Goal: Information Seeking & Learning: Learn about a topic

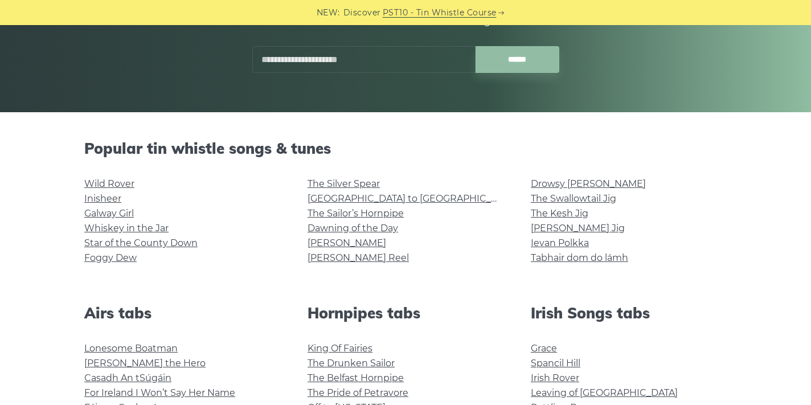
scroll to position [187, 0]
click at [117, 180] on link "Wild Rover" at bounding box center [109, 183] width 50 height 11
click at [321, 196] on link "[GEOGRAPHIC_DATA] to [GEOGRAPHIC_DATA]" at bounding box center [413, 198] width 210 height 11
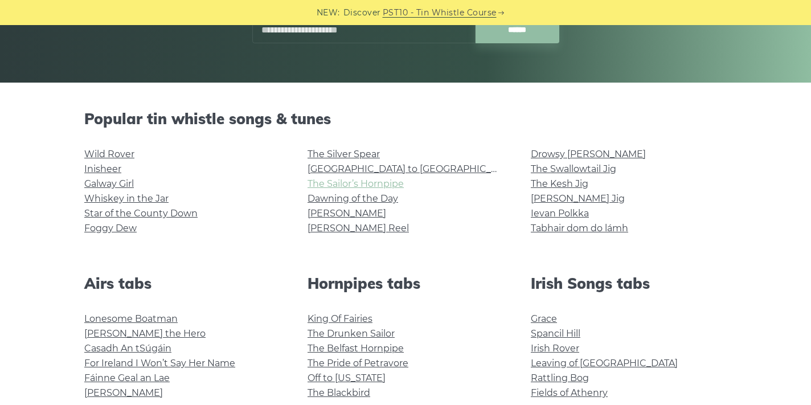
scroll to position [219, 0]
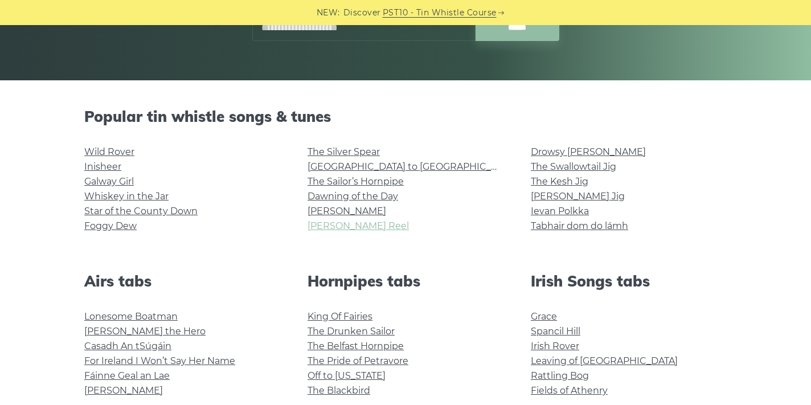
click at [337, 222] on link "[PERSON_NAME] Reel" at bounding box center [358, 225] width 101 height 11
click at [331, 212] on link "[PERSON_NAME]" at bounding box center [347, 211] width 79 height 11
click at [348, 165] on link "[GEOGRAPHIC_DATA] to [GEOGRAPHIC_DATA]" at bounding box center [413, 166] width 210 height 11
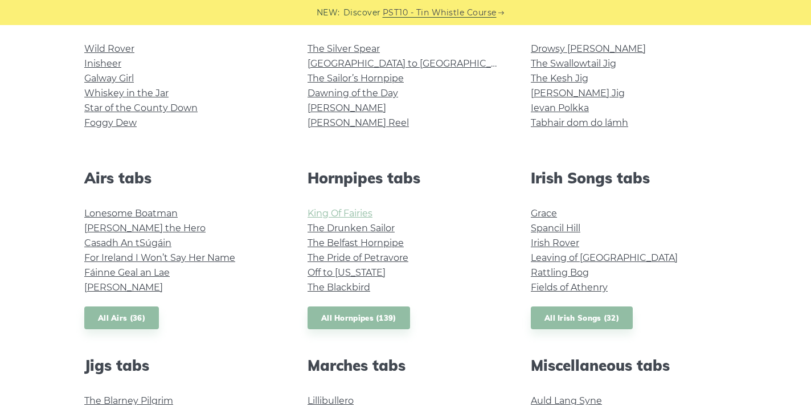
scroll to position [328, 0]
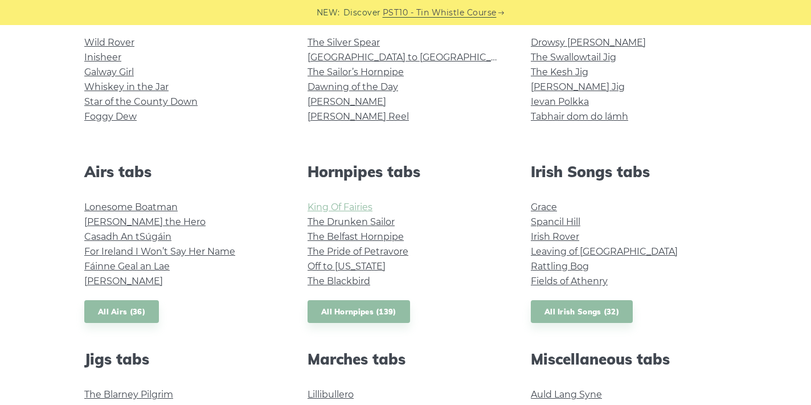
click at [350, 210] on link "King Of Fairies" at bounding box center [340, 207] width 65 height 11
click at [350, 266] on link "Off to California" at bounding box center [347, 266] width 78 height 11
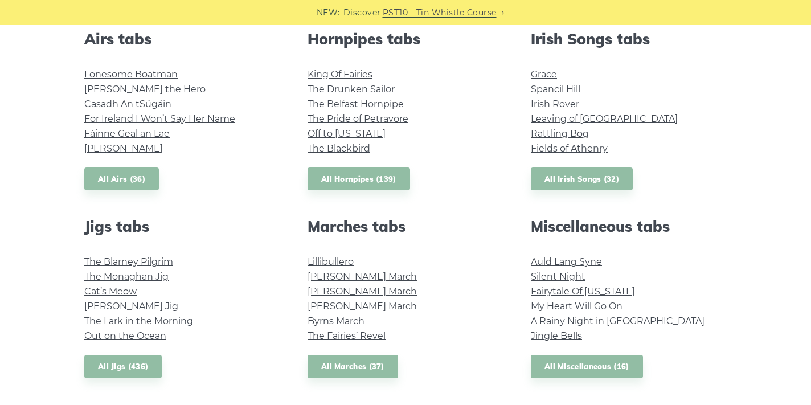
scroll to position [464, 0]
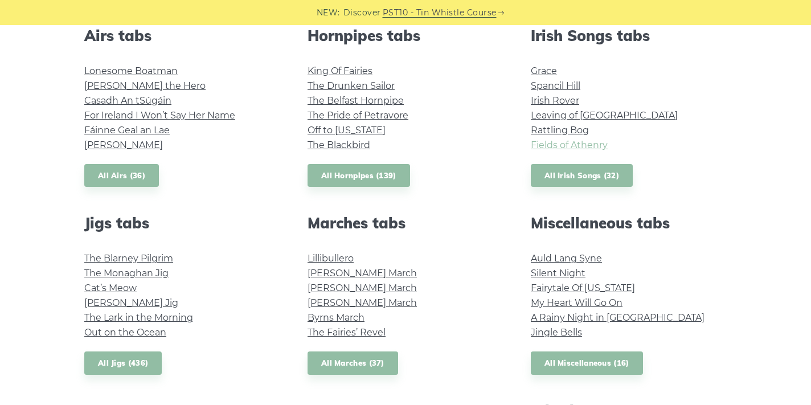
click at [557, 142] on link "Fields of Athenry" at bounding box center [569, 145] width 77 height 11
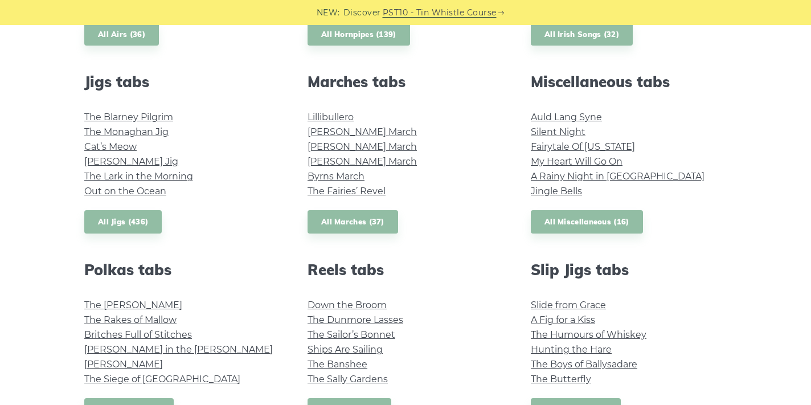
scroll to position [606, 0]
click at [358, 350] on link "Ships Are Sailing" at bounding box center [345, 348] width 75 height 11
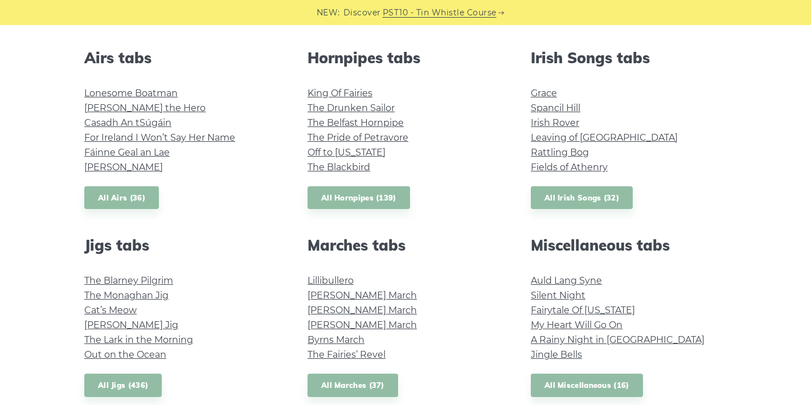
scroll to position [441, 0]
click at [153, 356] on link "Out on the Ocean" at bounding box center [125, 355] width 82 height 11
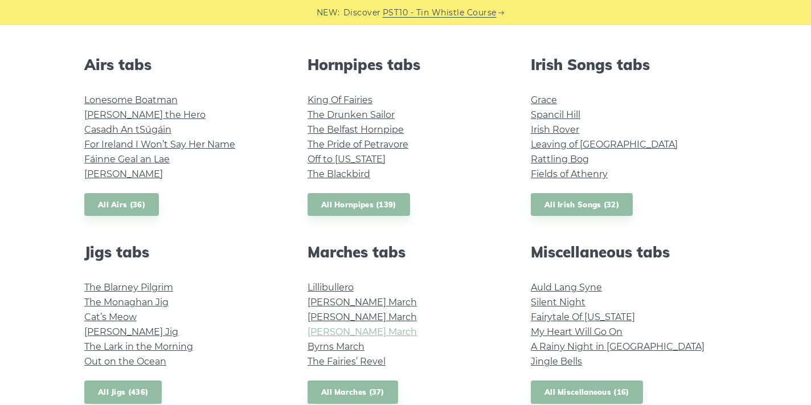
scroll to position [431, 0]
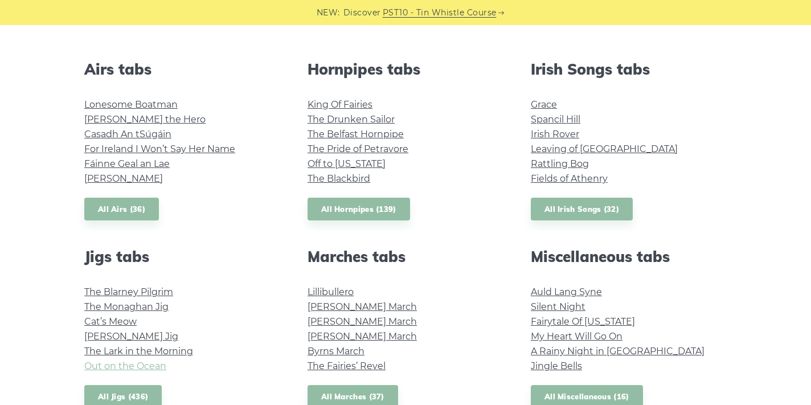
click at [145, 364] on link "Out on the Ocean" at bounding box center [125, 365] width 82 height 11
click at [544, 119] on link "Spancil Hill" at bounding box center [556, 119] width 50 height 11
click at [359, 206] on link "All Hornpipes (139)" at bounding box center [359, 209] width 103 height 23
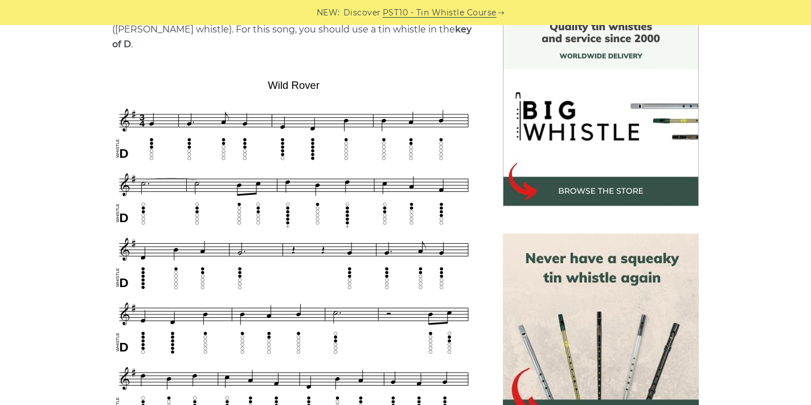
scroll to position [312, 0]
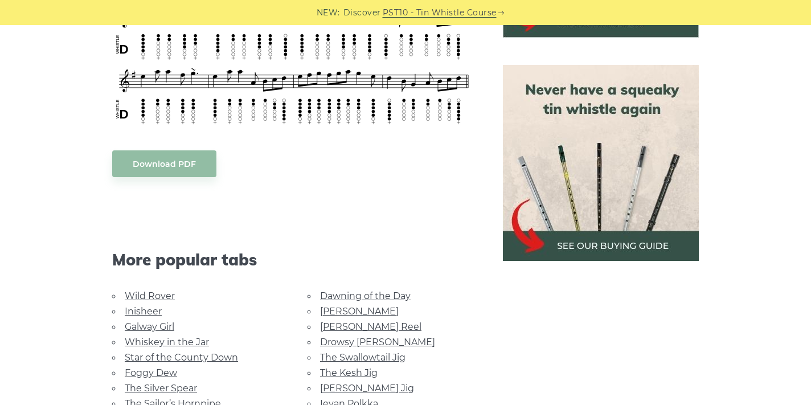
scroll to position [484, 0]
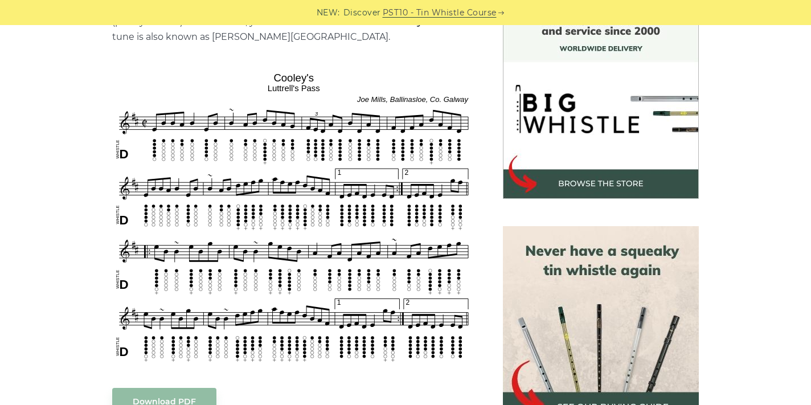
scroll to position [323, 0]
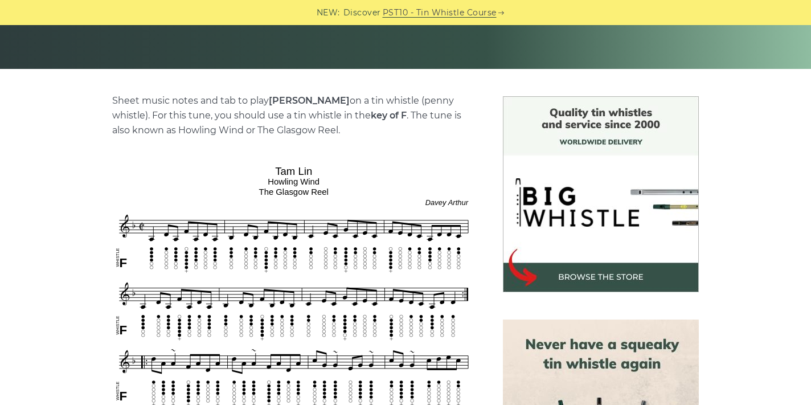
scroll to position [215, 0]
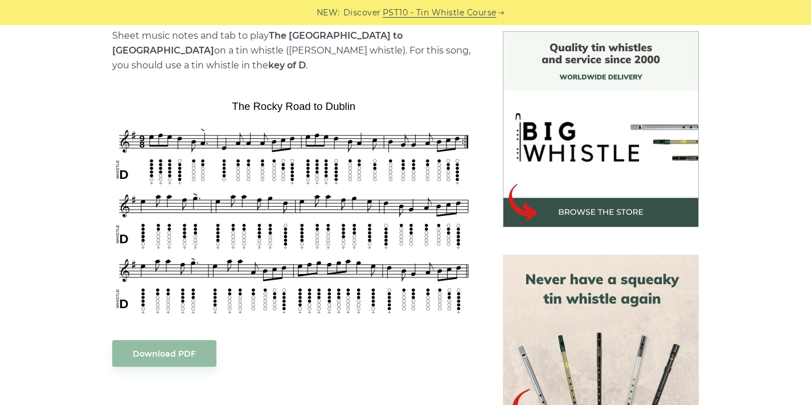
scroll to position [294, 0]
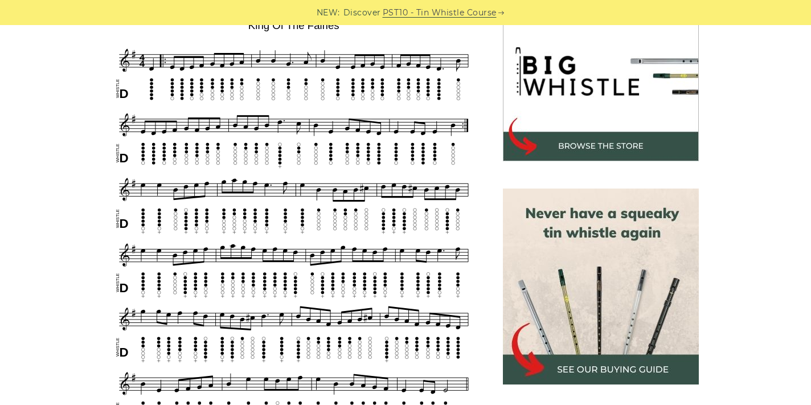
scroll to position [360, 0]
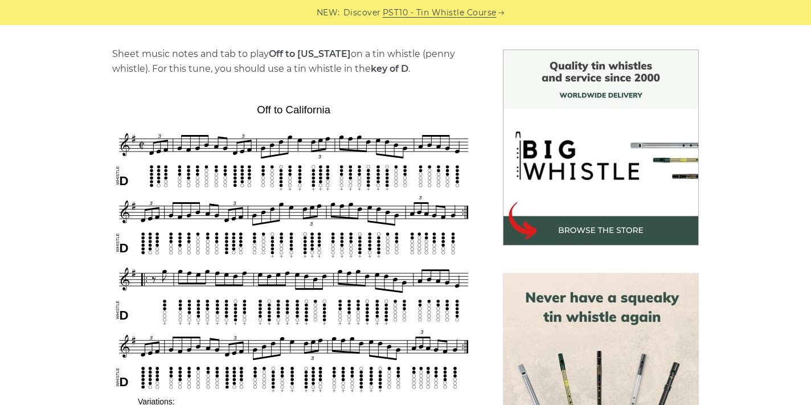
scroll to position [275, 0]
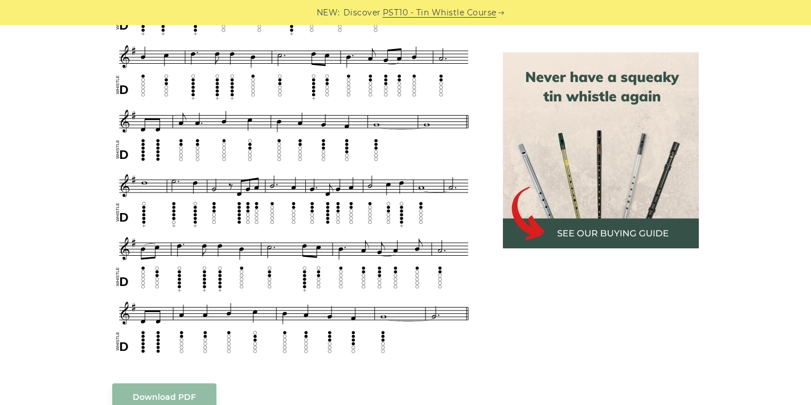
scroll to position [511, 0]
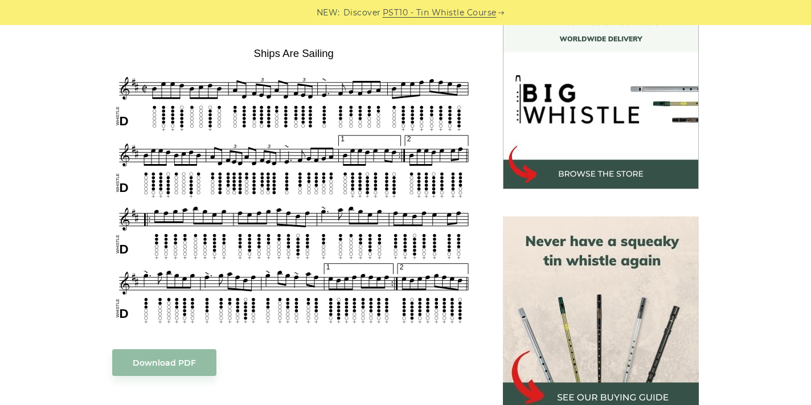
scroll to position [333, 0]
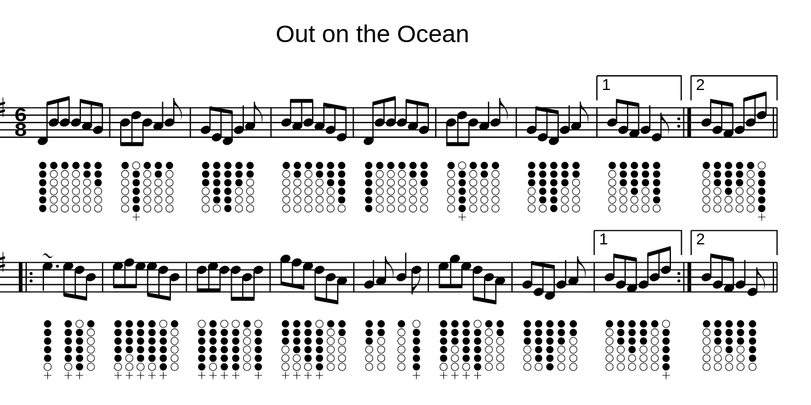
scroll to position [208, 0]
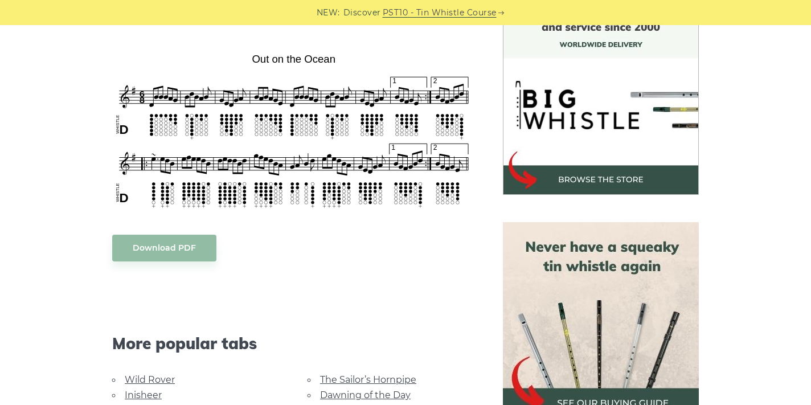
scroll to position [179, 0]
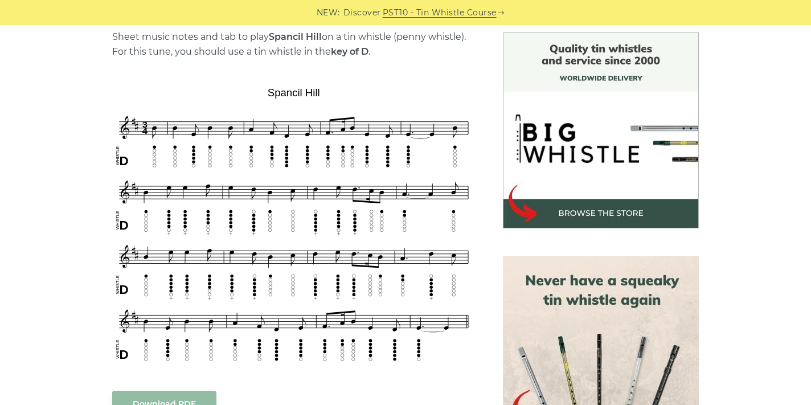
scroll to position [293, 0]
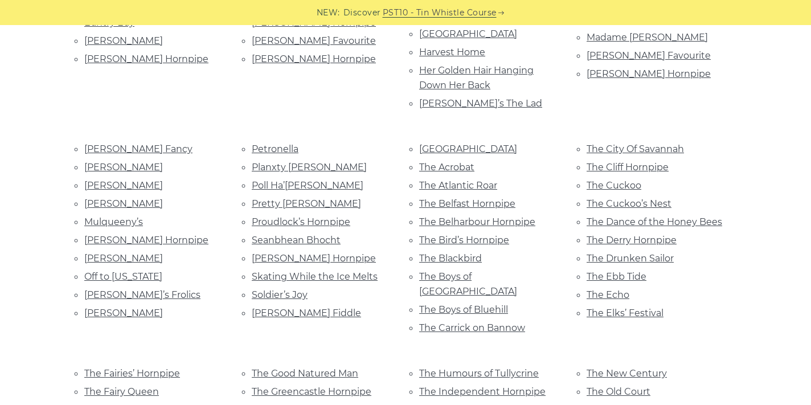
scroll to position [440, 0]
click at [440, 270] on link "The Boys of [GEOGRAPHIC_DATA]" at bounding box center [468, 283] width 98 height 26
click at [480, 304] on link "The Boys of Bluehill" at bounding box center [463, 309] width 89 height 11
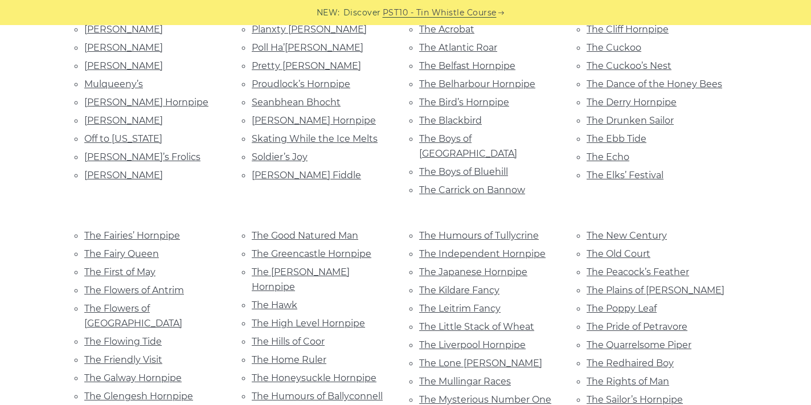
scroll to position [583, 0]
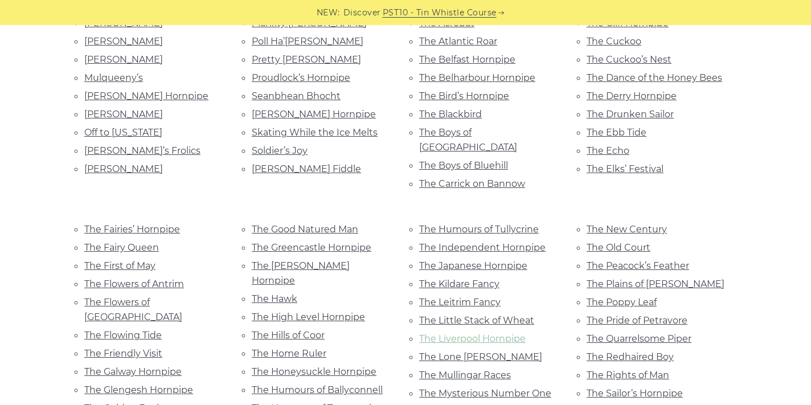
click at [446, 333] on link "The Liverpool Hornpipe" at bounding box center [472, 338] width 106 height 11
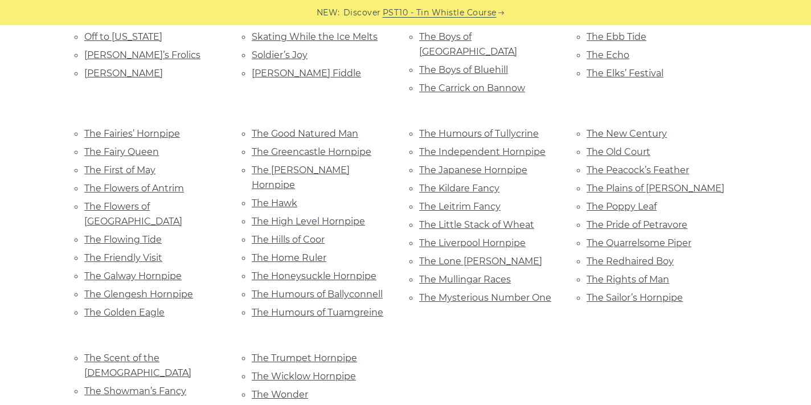
scroll to position [678, 0]
click at [614, 293] on link "The Sailor’s Hornpipe" at bounding box center [635, 298] width 96 height 11
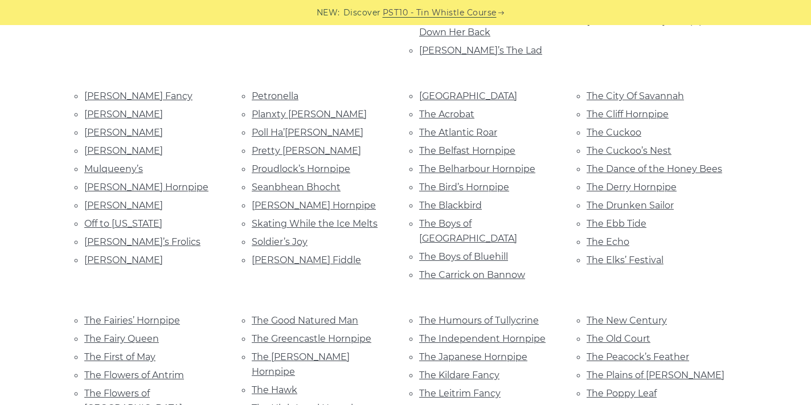
scroll to position [468, 0]
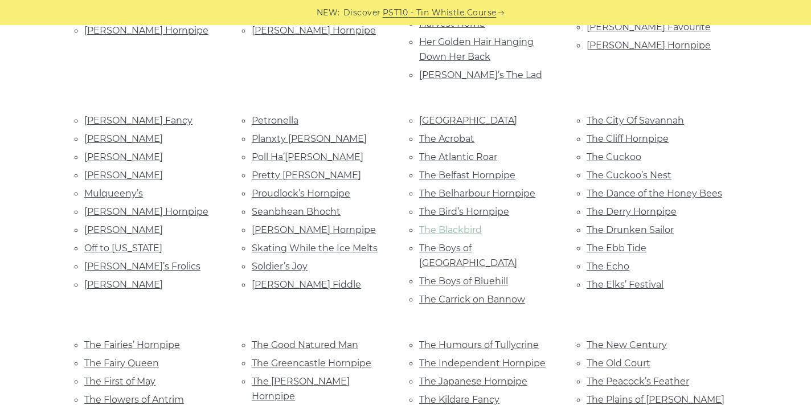
click at [466, 224] on link "The Blackbird" at bounding box center [450, 229] width 63 height 11
click at [140, 243] on link "Off to California" at bounding box center [123, 248] width 78 height 11
click at [460, 224] on link "The Blackbird" at bounding box center [450, 229] width 63 height 11
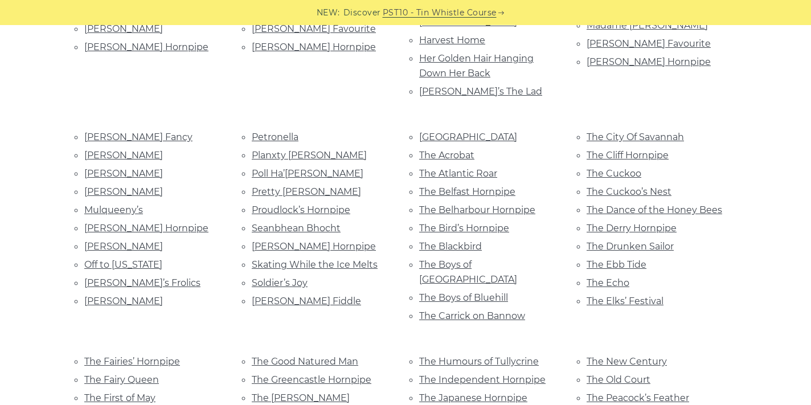
scroll to position [444, 0]
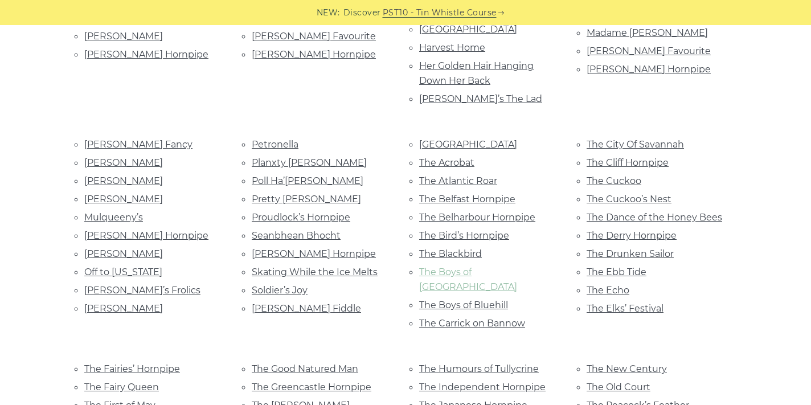
click at [471, 267] on link "The Boys of Ballycastle" at bounding box center [468, 280] width 98 height 26
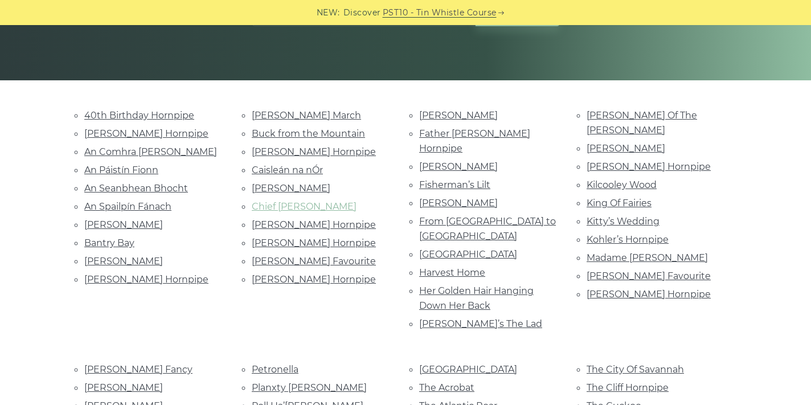
scroll to position [214, 0]
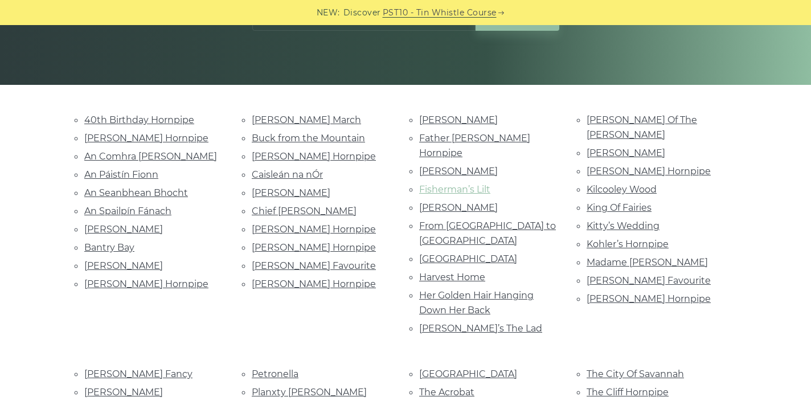
click at [454, 184] on link "Fisherman’s Lilt" at bounding box center [454, 189] width 71 height 11
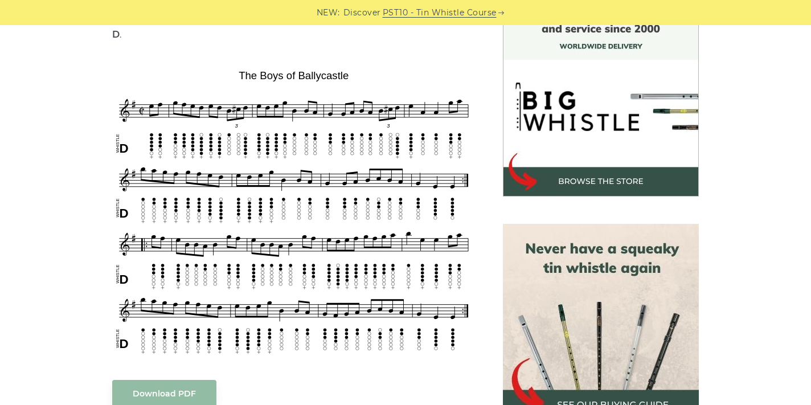
scroll to position [322, 0]
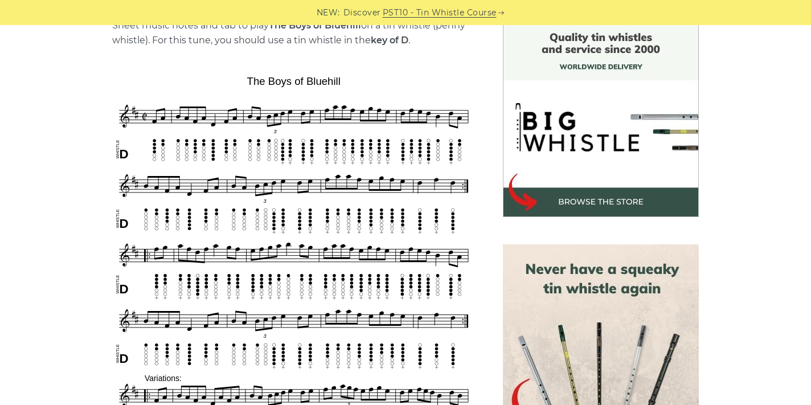
scroll to position [302, 0]
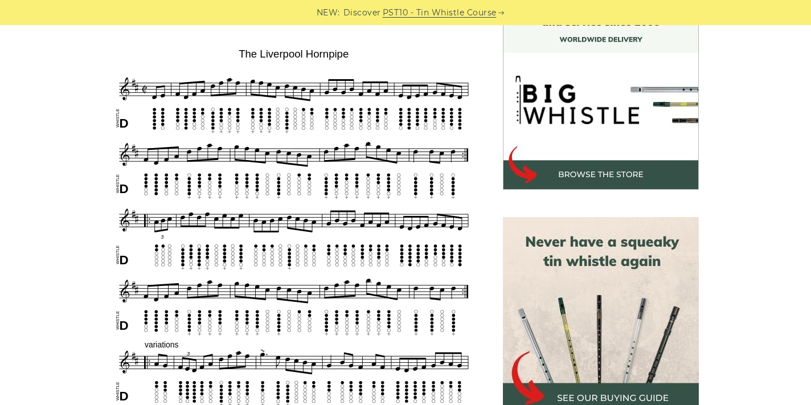
scroll to position [330, 0]
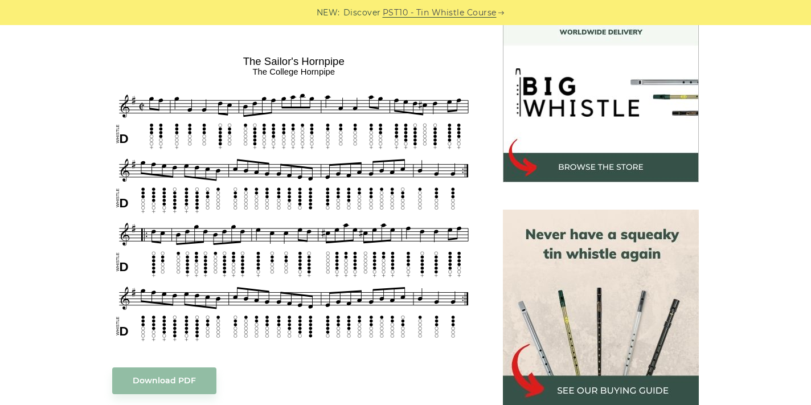
scroll to position [340, 0]
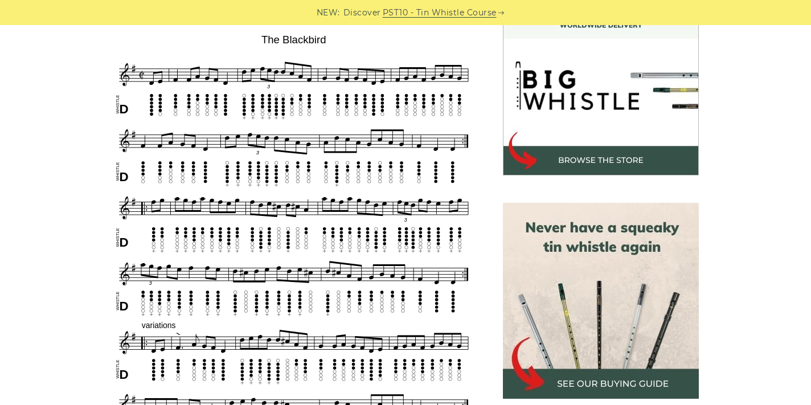
scroll to position [346, 0]
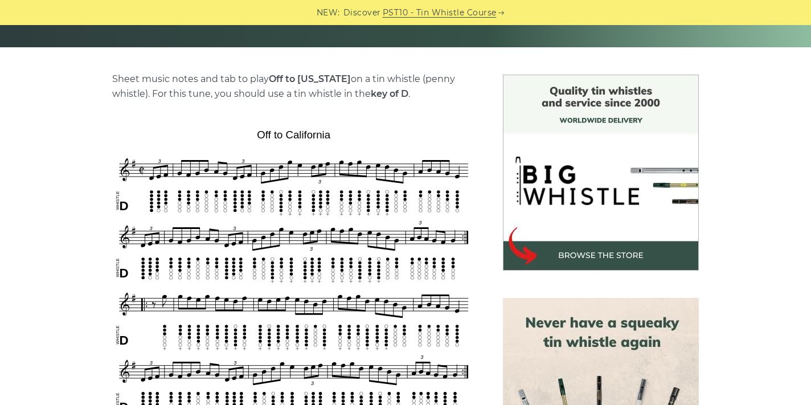
scroll to position [264, 0]
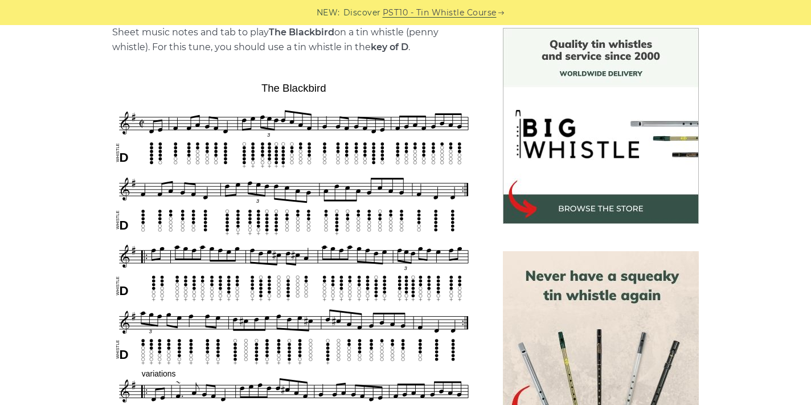
scroll to position [300, 0]
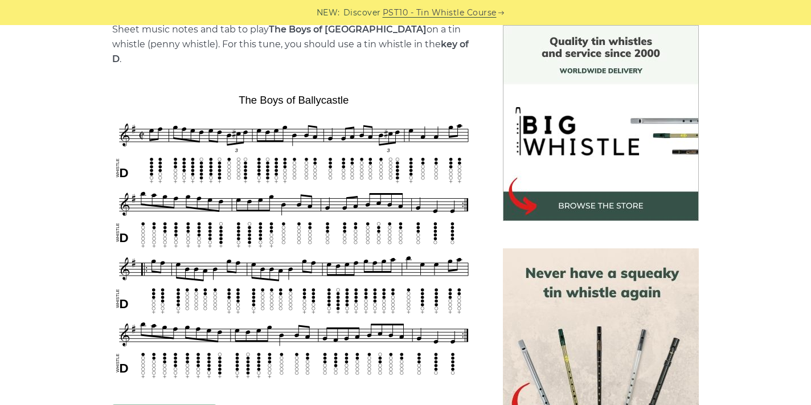
scroll to position [302, 0]
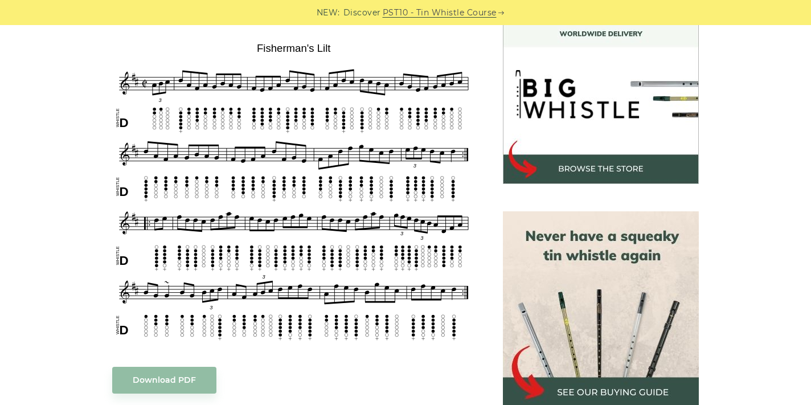
scroll to position [341, 0]
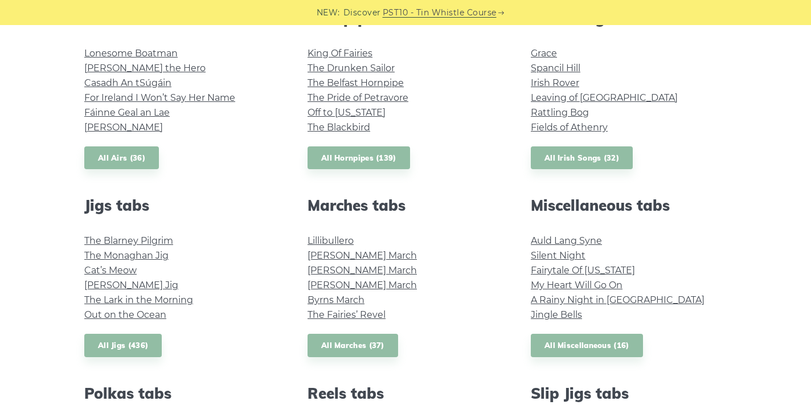
scroll to position [483, 0]
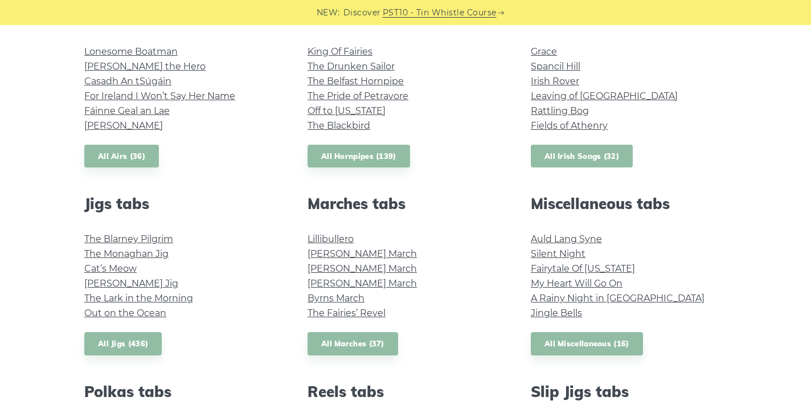
click at [556, 154] on link "All Irish Songs (32)" at bounding box center [582, 156] width 102 height 23
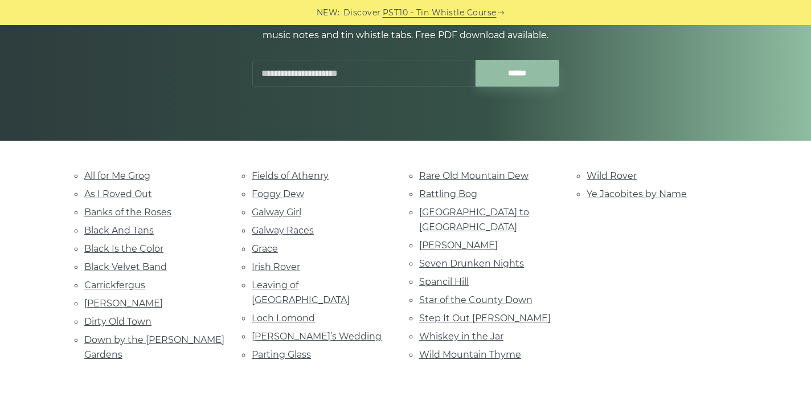
scroll to position [163, 0]
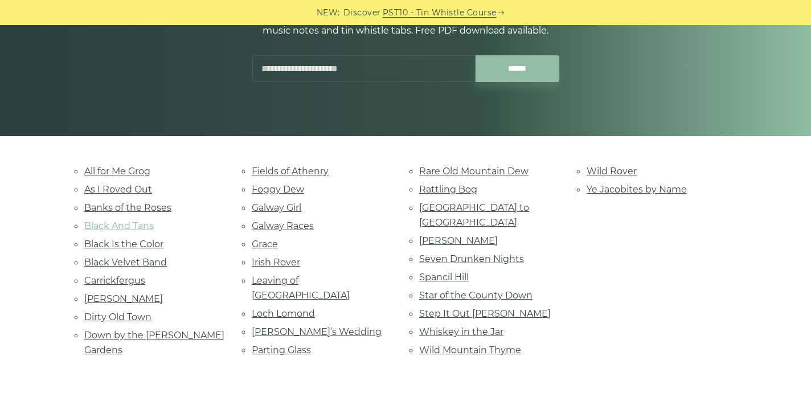
click at [133, 227] on link "Black And Tans" at bounding box center [118, 225] width 69 height 11
click at [142, 261] on link "Black Velvet Band" at bounding box center [125, 262] width 83 height 11
click at [125, 280] on link "Carrickfergus" at bounding box center [114, 280] width 61 height 11
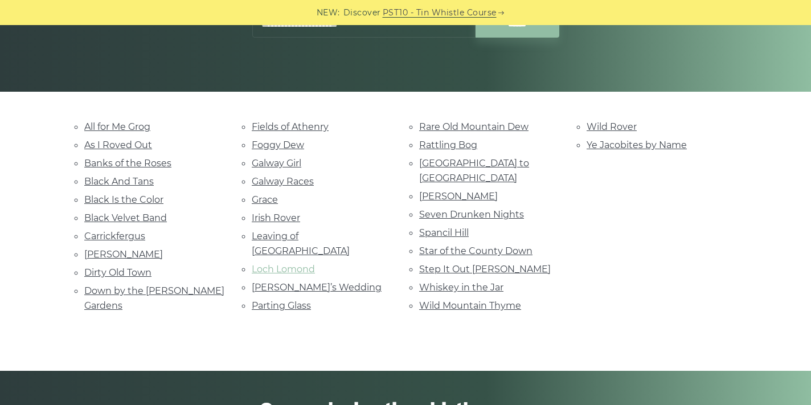
scroll to position [208, 0]
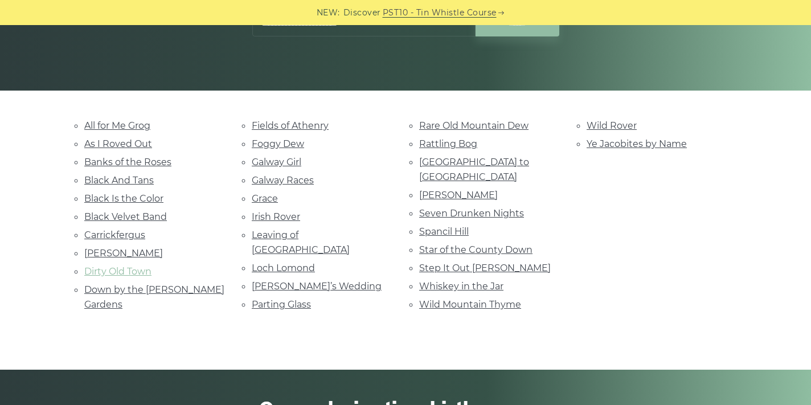
click at [128, 268] on link "Dirty Old Town" at bounding box center [117, 271] width 67 height 11
click at [293, 144] on link "Foggy Dew" at bounding box center [278, 143] width 52 height 11
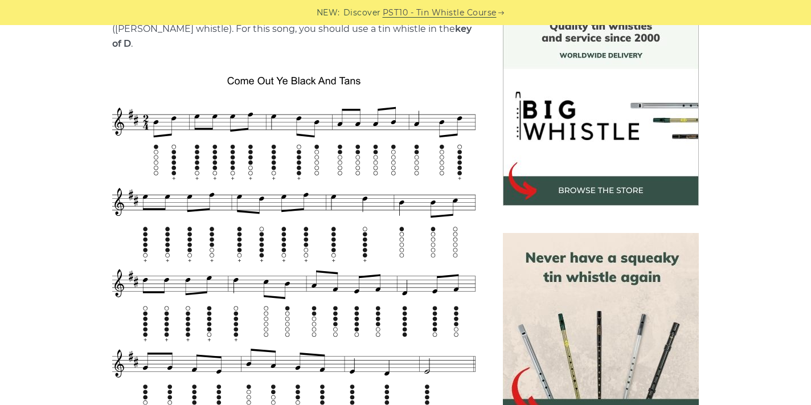
scroll to position [317, 0]
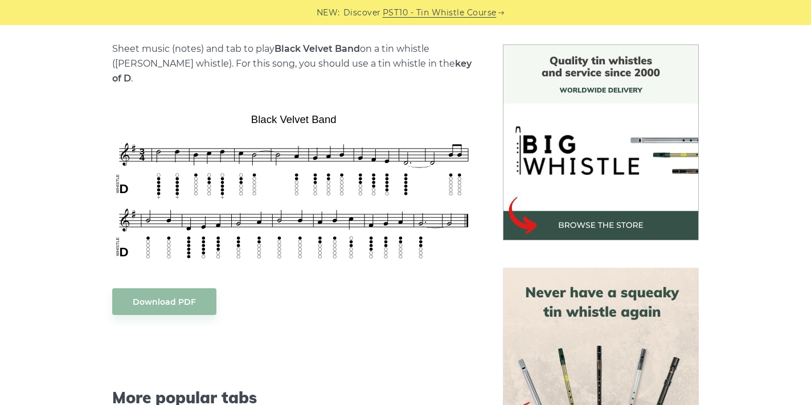
scroll to position [288, 0]
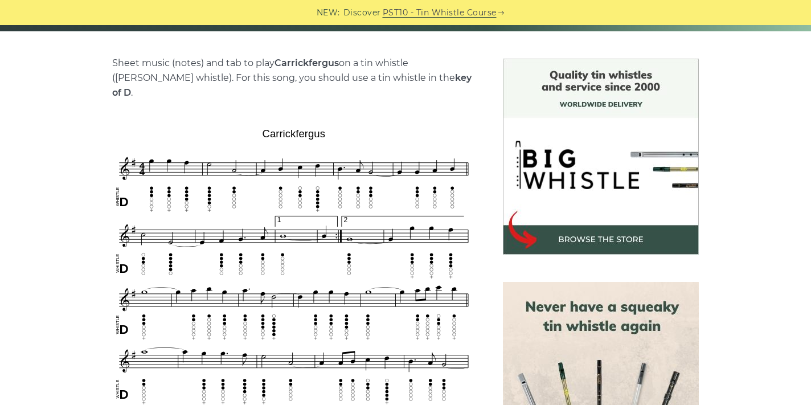
scroll to position [267, 0]
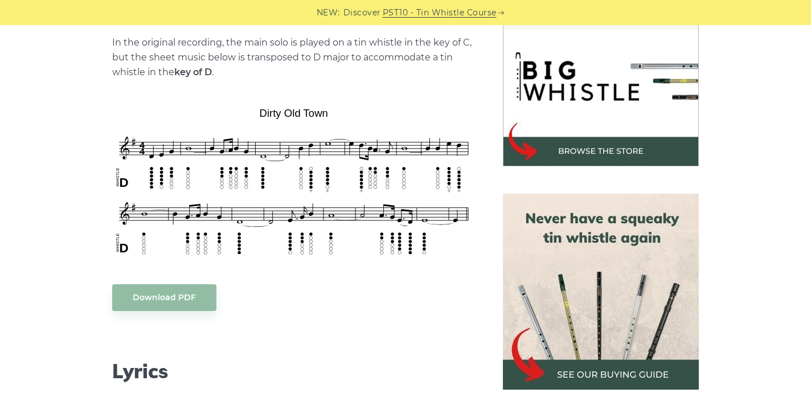
scroll to position [362, 0]
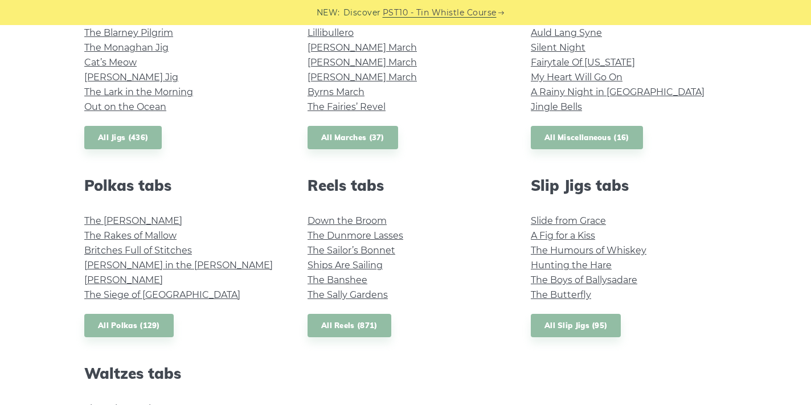
scroll to position [692, 0]
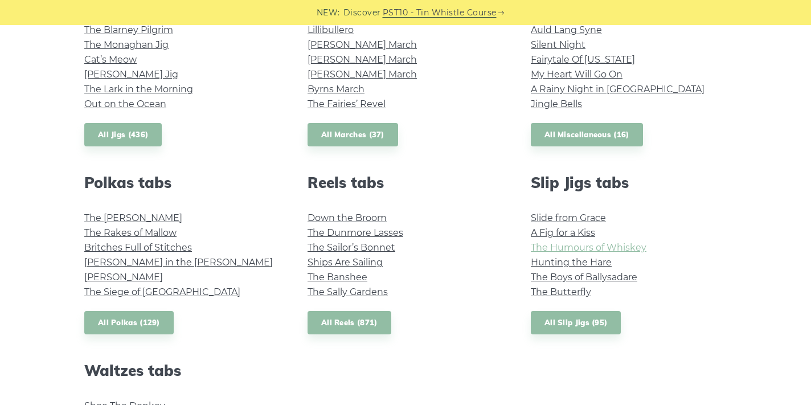
click at [547, 242] on link "The Humours of Whiskey" at bounding box center [589, 247] width 116 height 11
click at [350, 321] on link "All Reels (871)" at bounding box center [350, 322] width 84 height 23
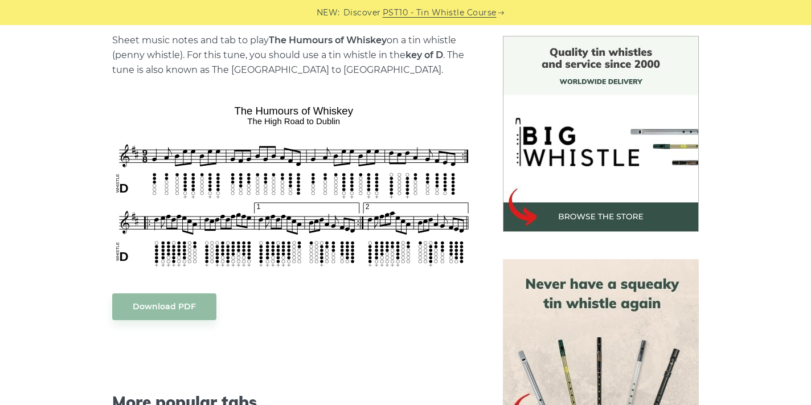
scroll to position [296, 0]
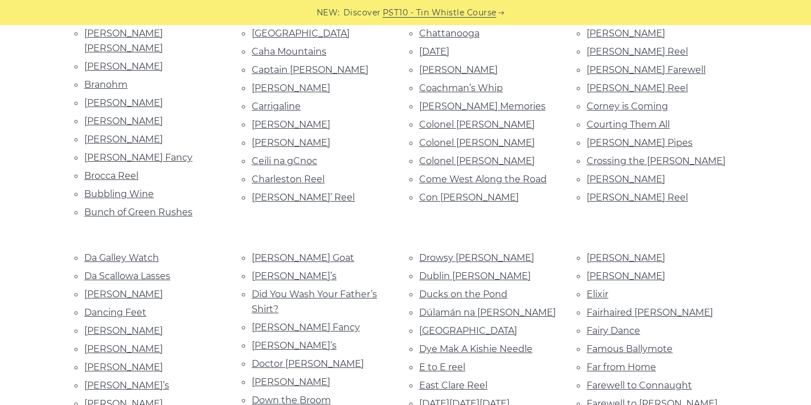
scroll to position [556, 0]
click at [288, 269] on link "[PERSON_NAME]’s" at bounding box center [294, 274] width 85 height 11
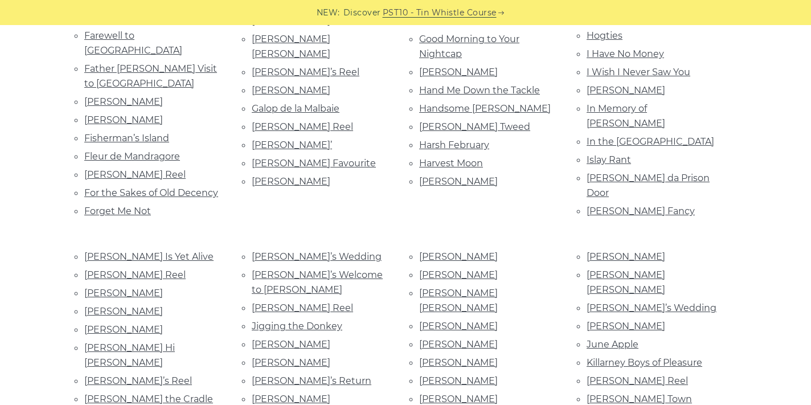
scroll to position [1037, 0]
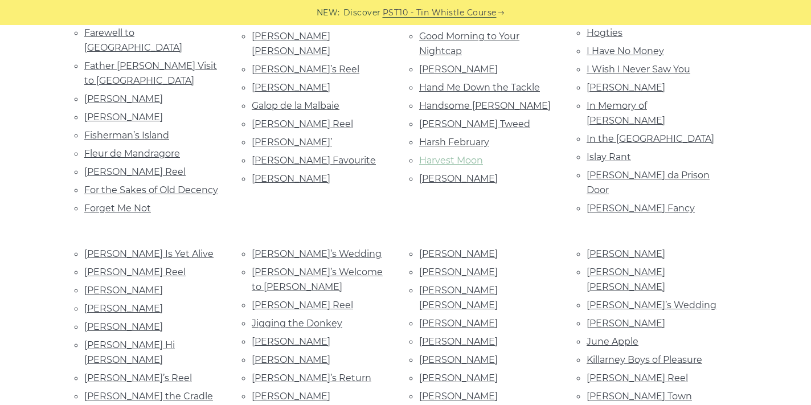
click at [441, 155] on link "Harvest Moon" at bounding box center [451, 160] width 64 height 11
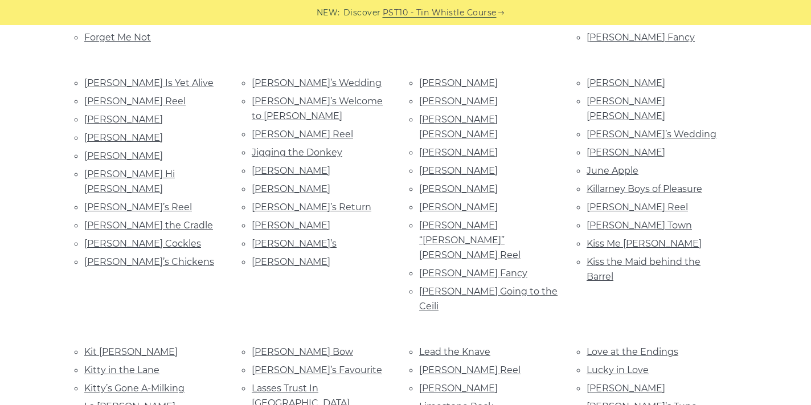
scroll to position [1215, 0]
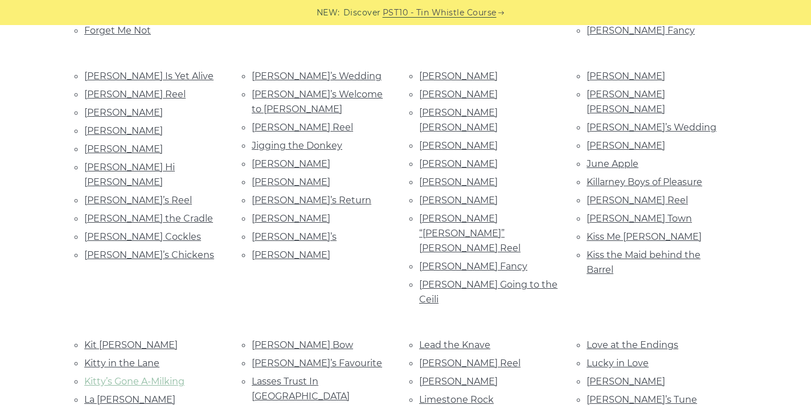
click at [133, 376] on link "Kitty’s Gone A-Milking" at bounding box center [134, 381] width 100 height 11
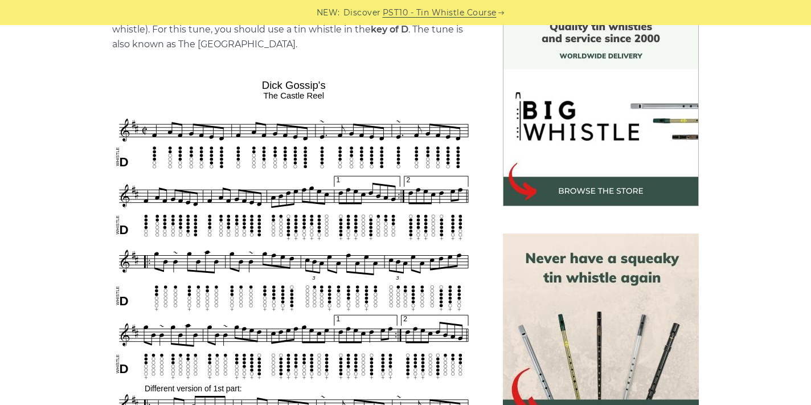
scroll to position [322, 0]
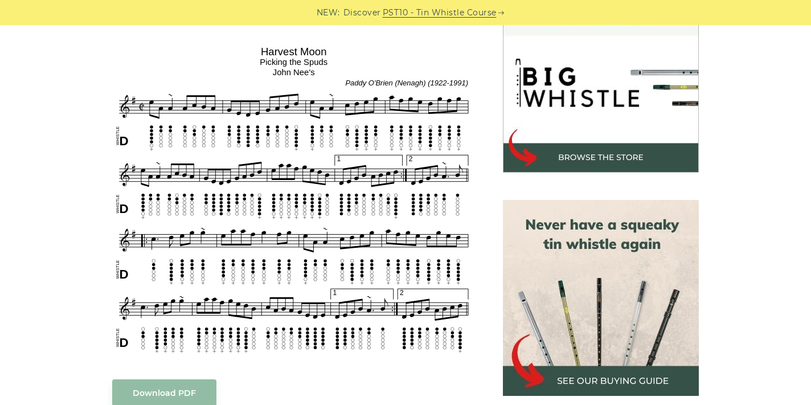
scroll to position [355, 0]
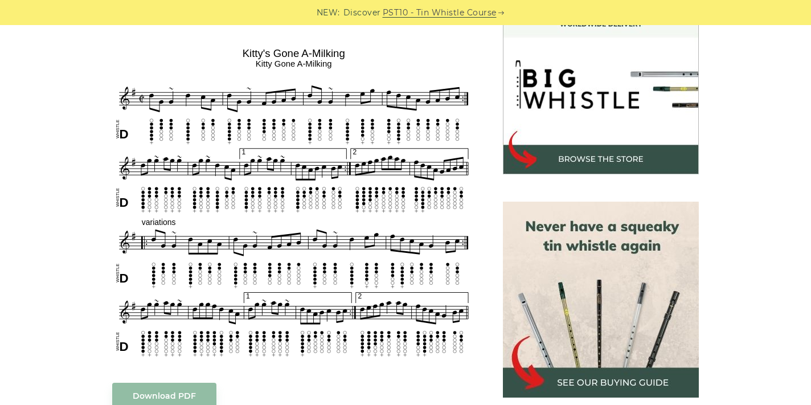
scroll to position [351, 0]
